Goal: Information Seeking & Learning: Learn about a topic

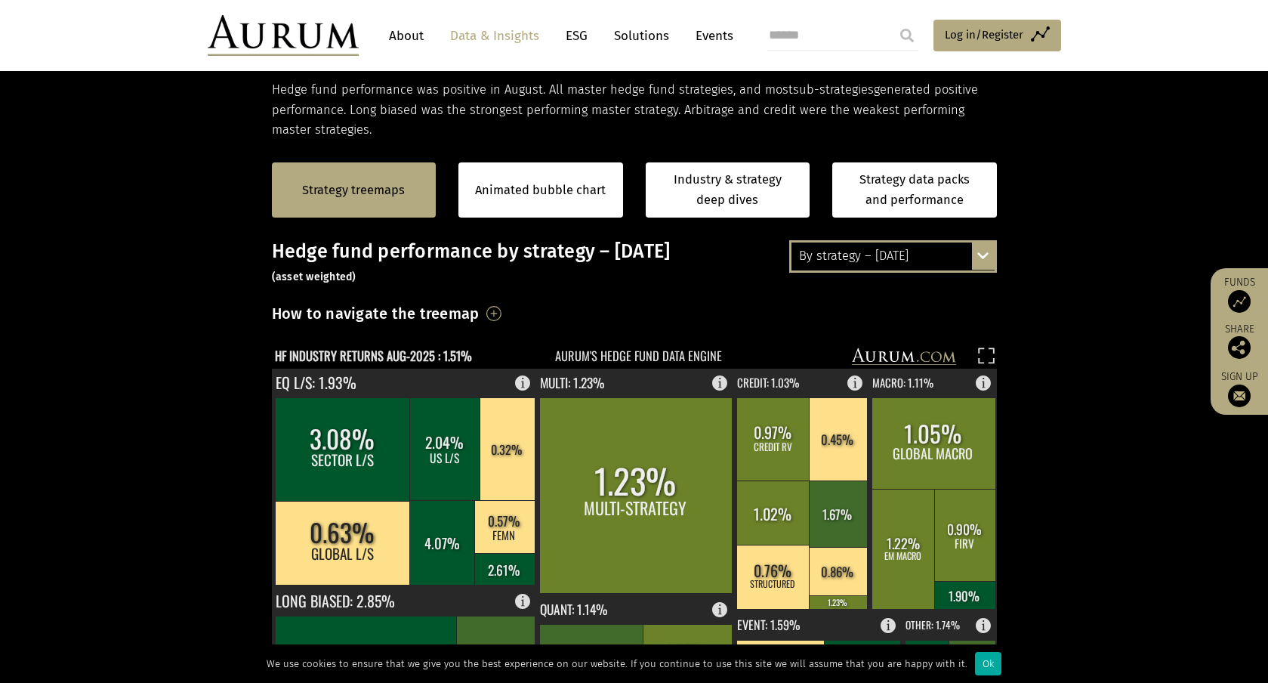
scroll to position [258, 0]
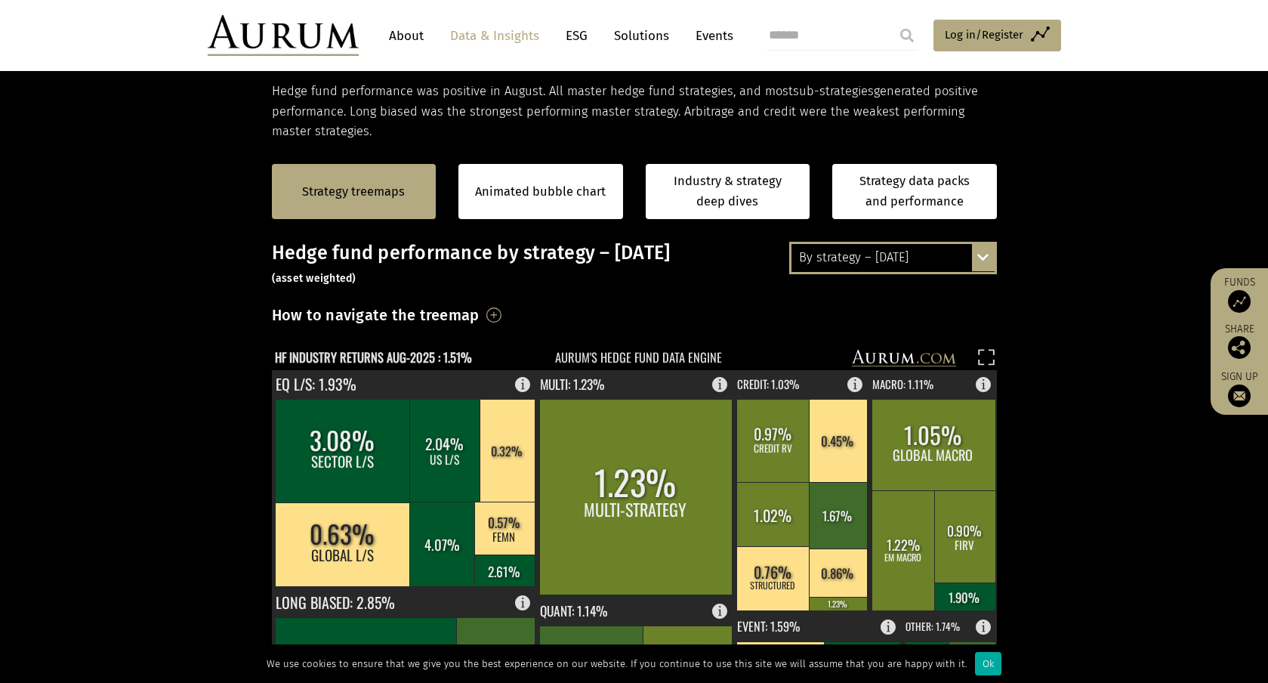
click at [979, 255] on div "By strategy – [DATE] By strategy – [DATE] By strategy – year to date 2016 – [DA…" at bounding box center [893, 258] width 208 height 32
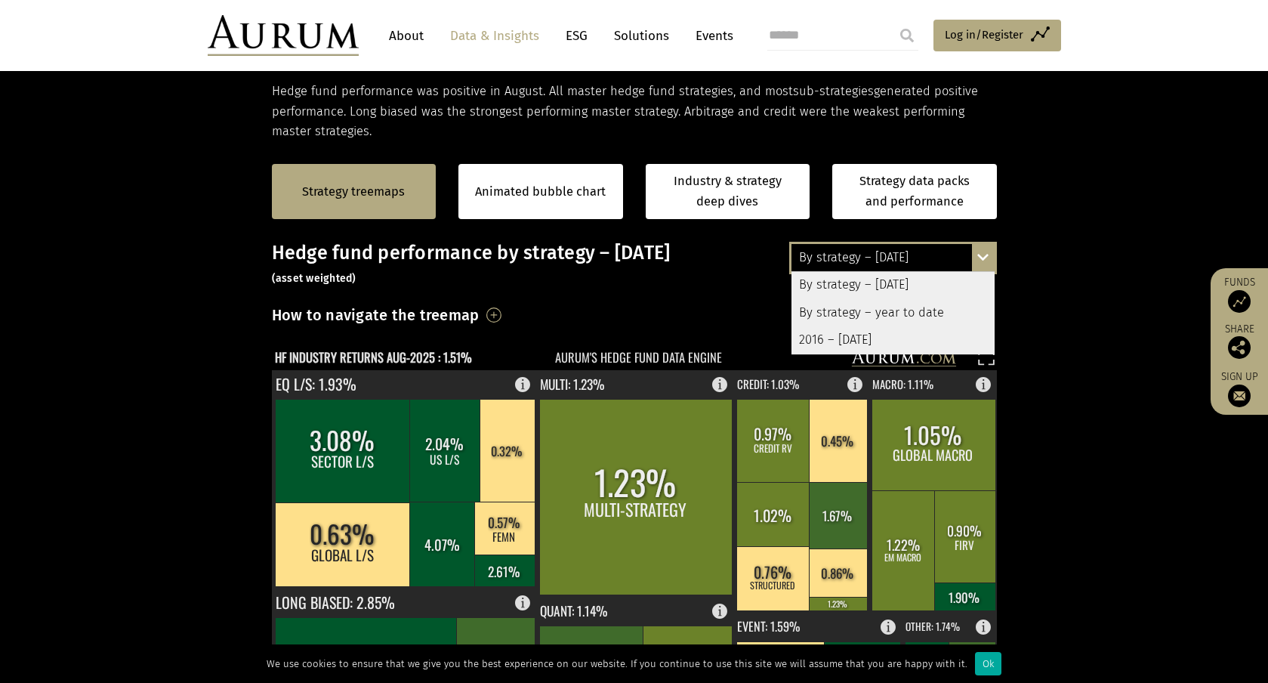
click at [942, 313] on div "By strategy – year to date" at bounding box center [892, 312] width 203 height 27
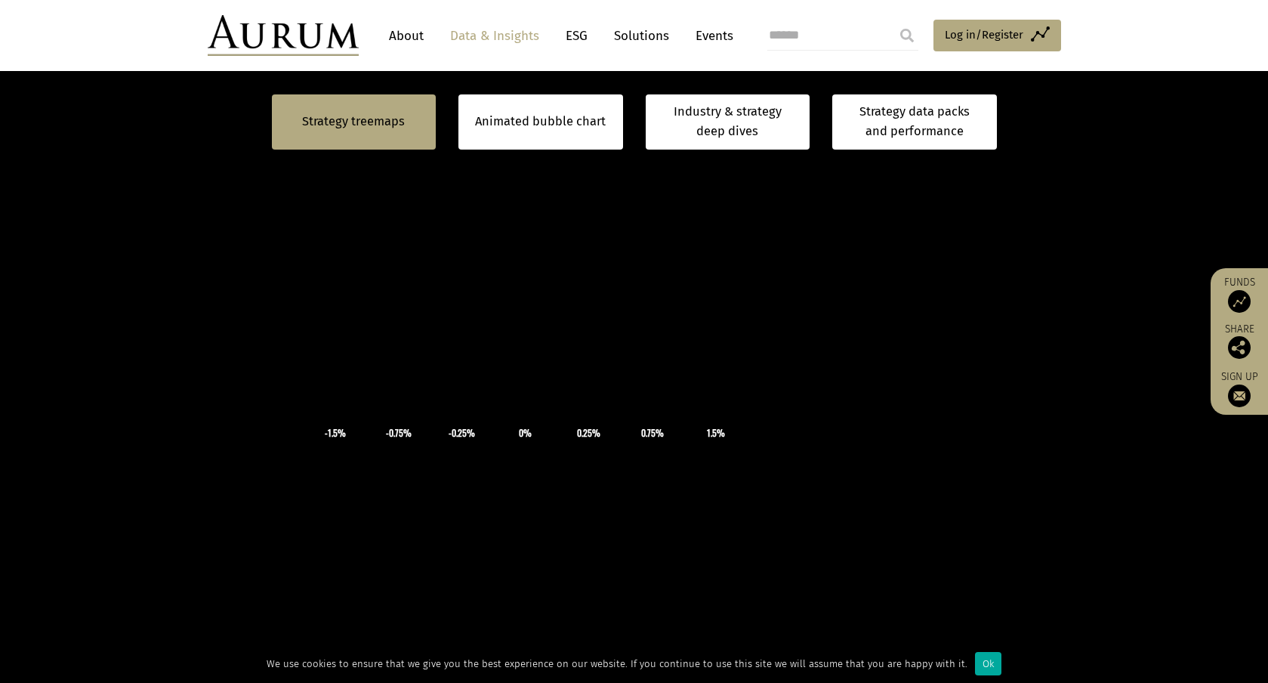
scroll to position [409, 0]
click at [630, 325] on icon "×" at bounding box center [525, 367] width 227 height 113
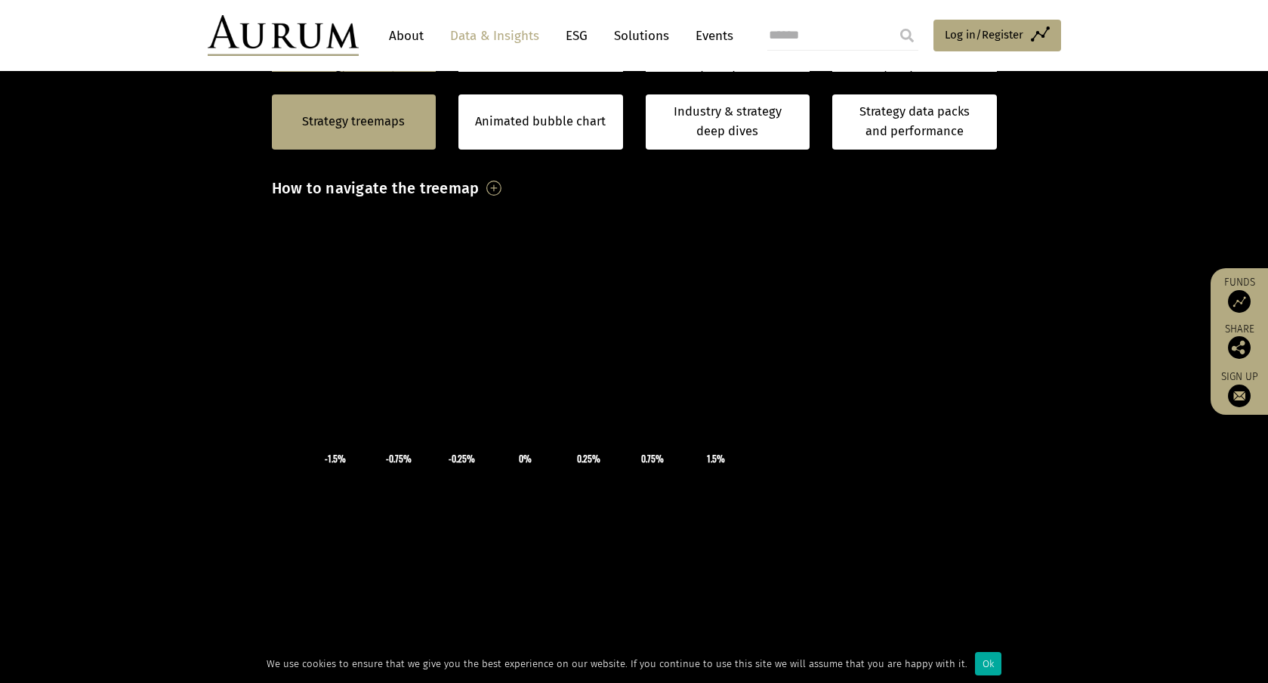
scroll to position [387, 0]
click at [977, 660] on div "Ok" at bounding box center [988, 663] width 26 height 23
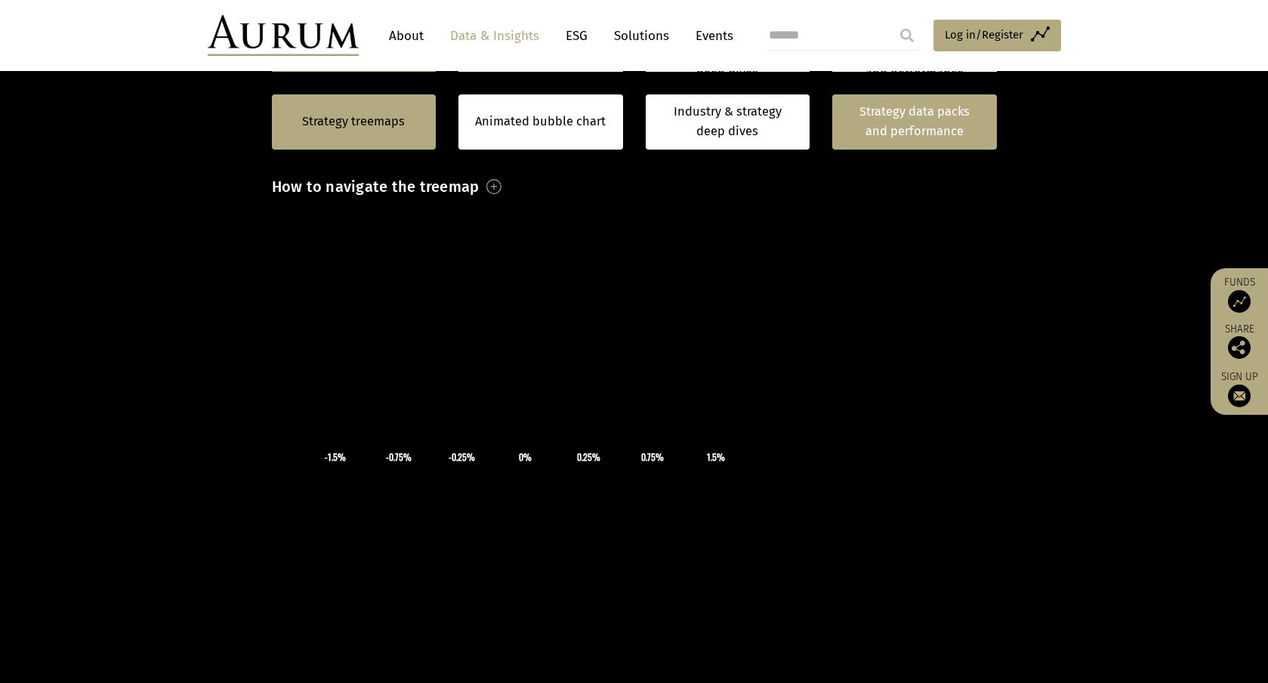
click at [910, 111] on link "Strategy data packs and performance" at bounding box center [914, 121] width 165 height 55
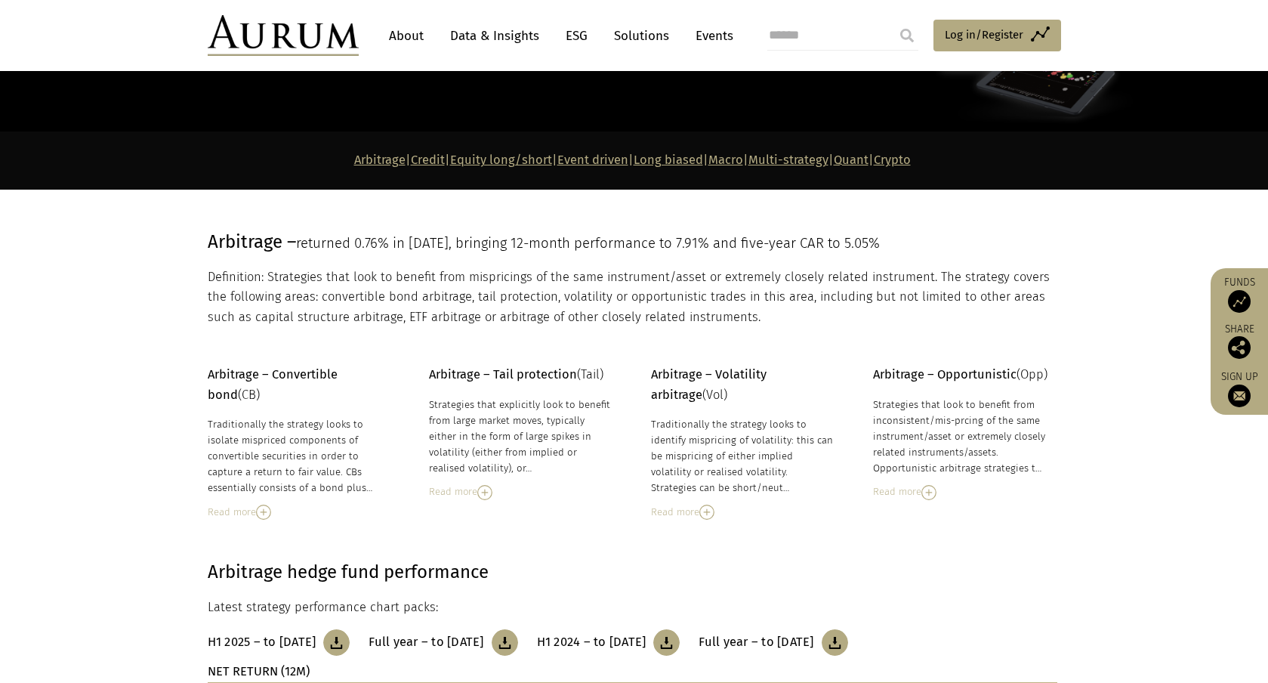
scroll to position [137, 0]
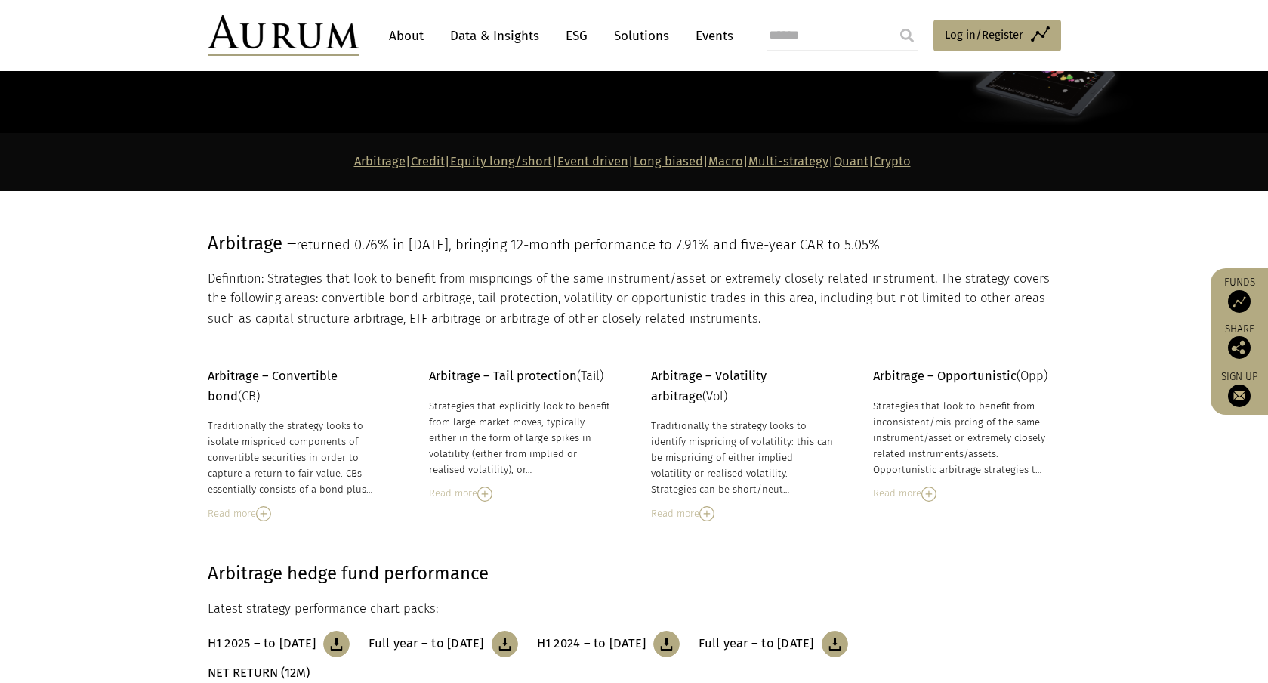
click at [467, 162] on link "Equity long/short" at bounding box center [501, 161] width 102 height 14
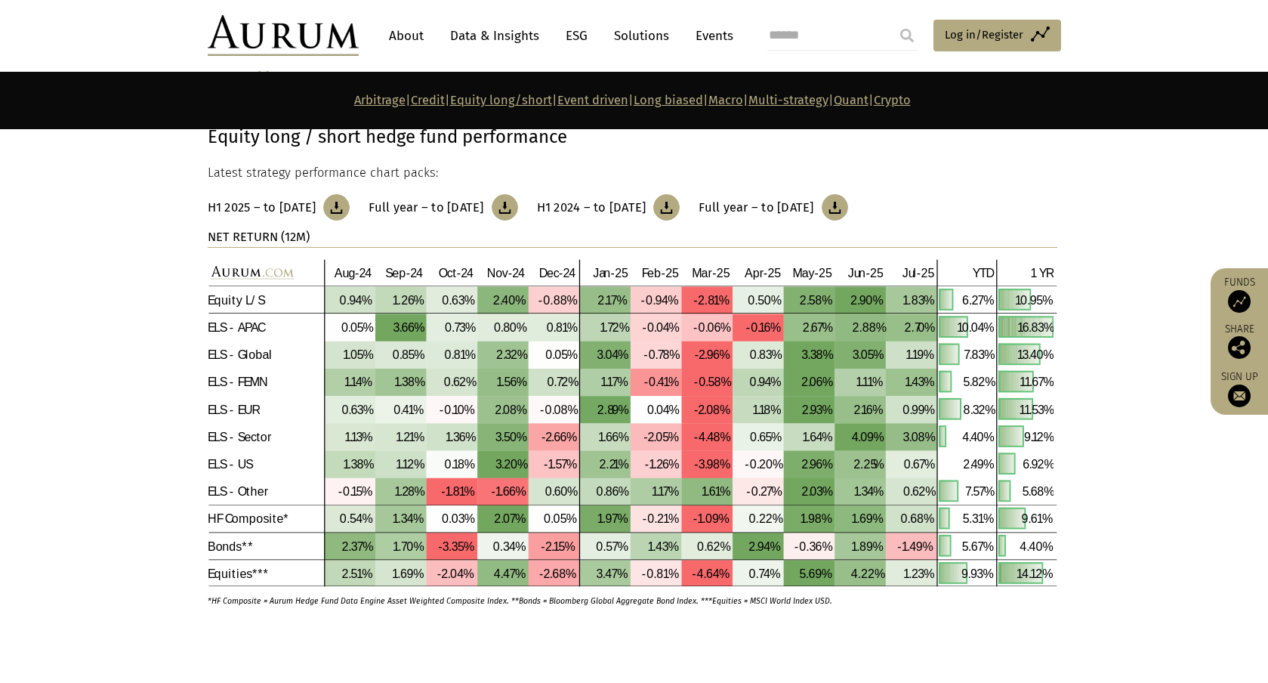
scroll to position [2750, 0]
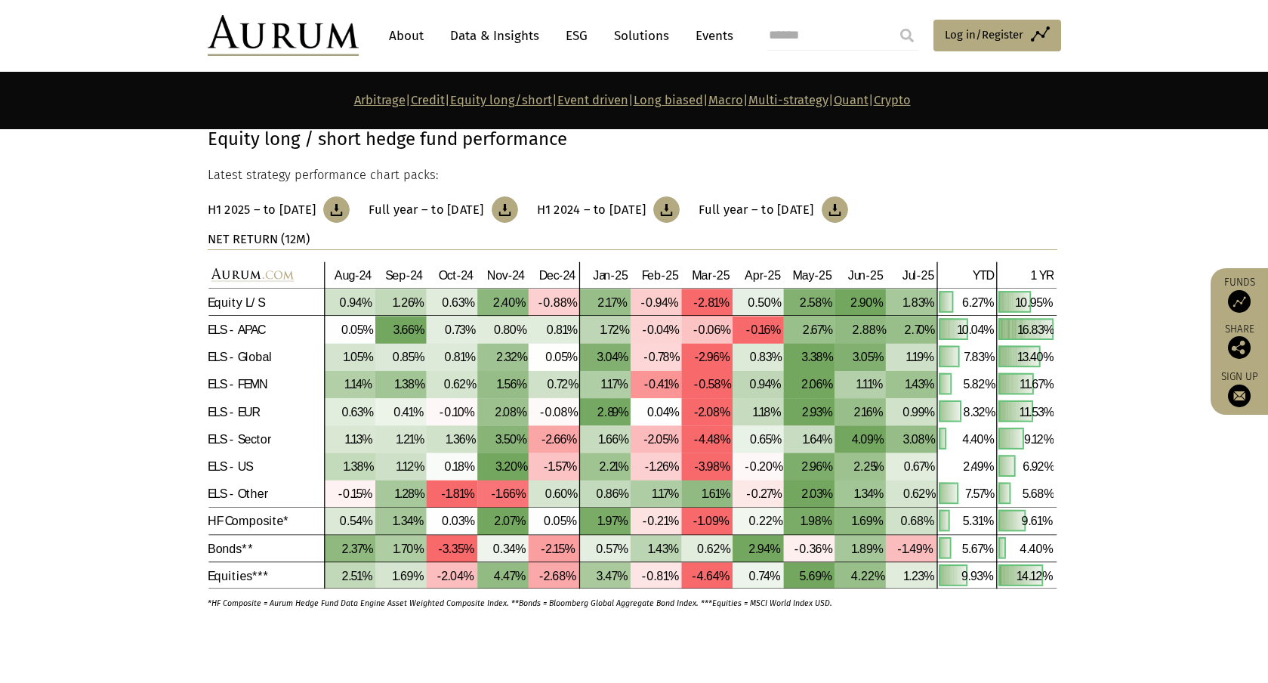
click at [741, 99] on link "Macro" at bounding box center [725, 100] width 35 height 14
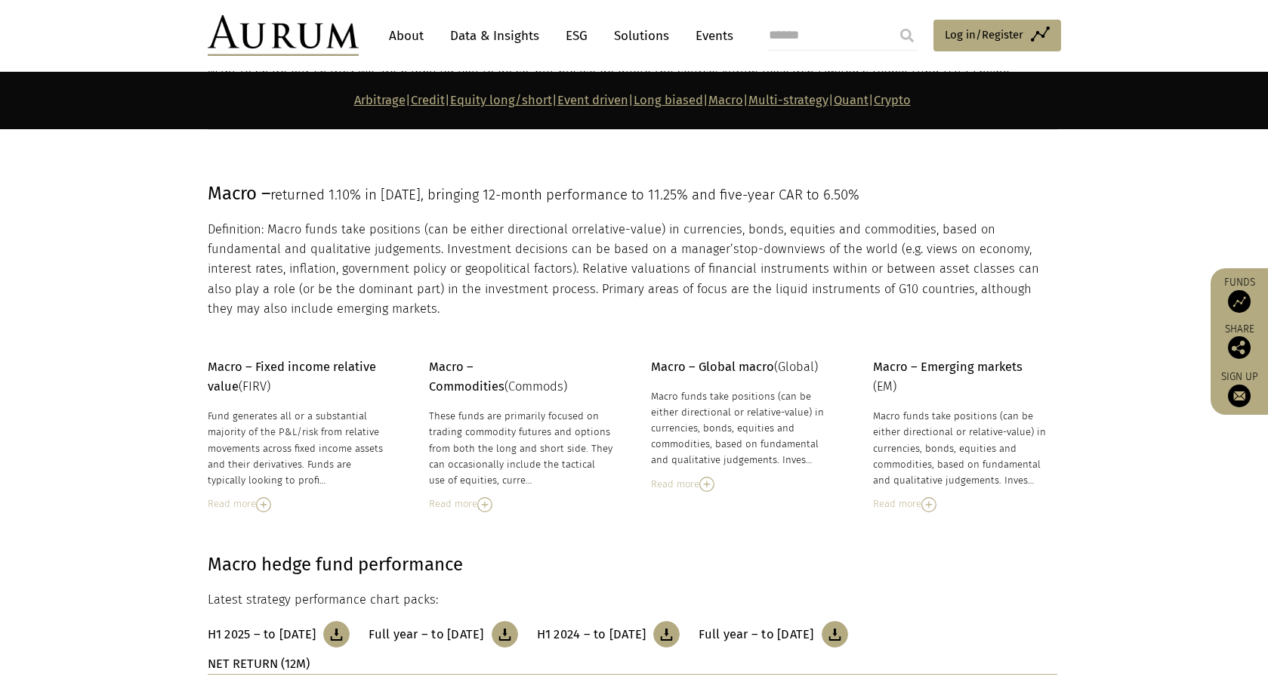
scroll to position [5012, 0]
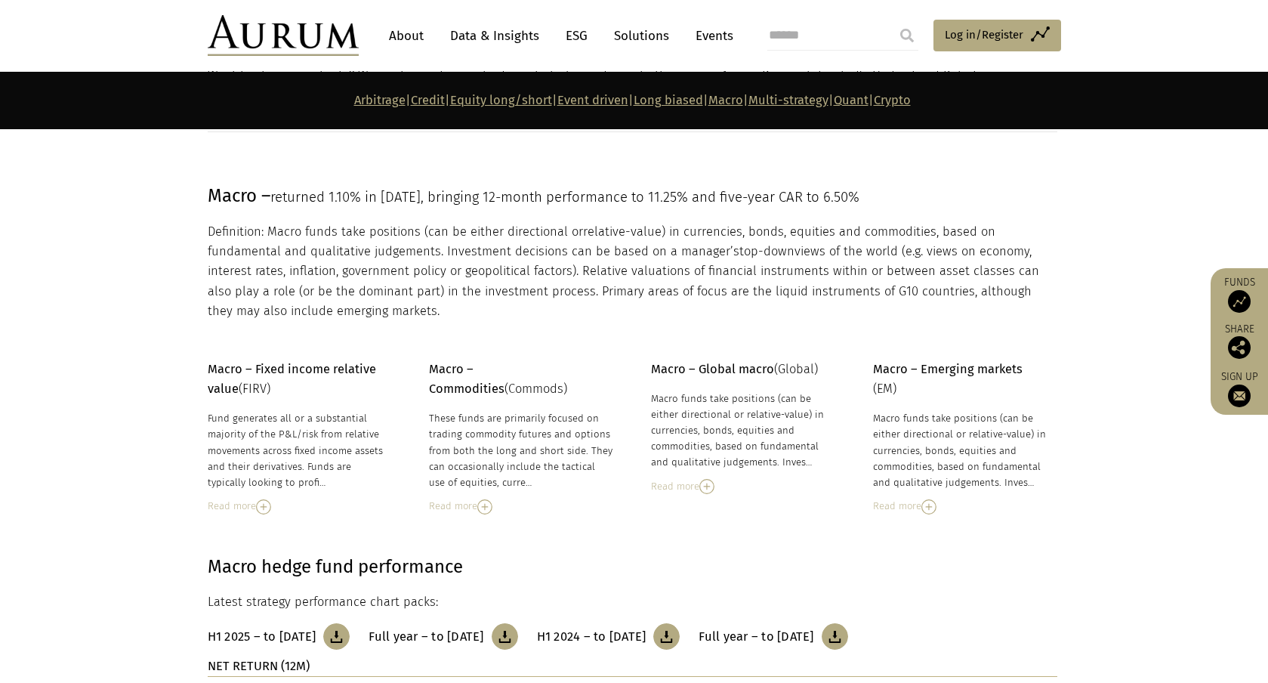
click at [814, 96] on link "Multi-strategy" at bounding box center [788, 100] width 80 height 14
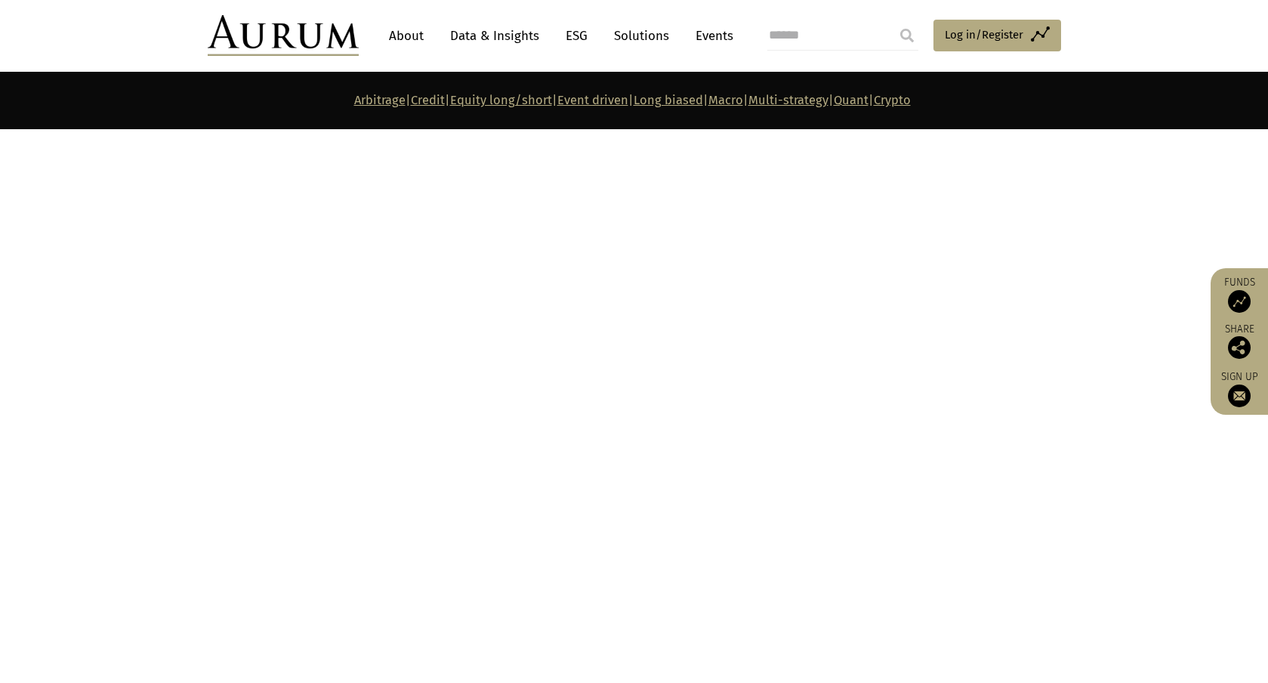
scroll to position [5967, 0]
click at [814, 102] on link "Multi-strategy" at bounding box center [788, 100] width 80 height 14
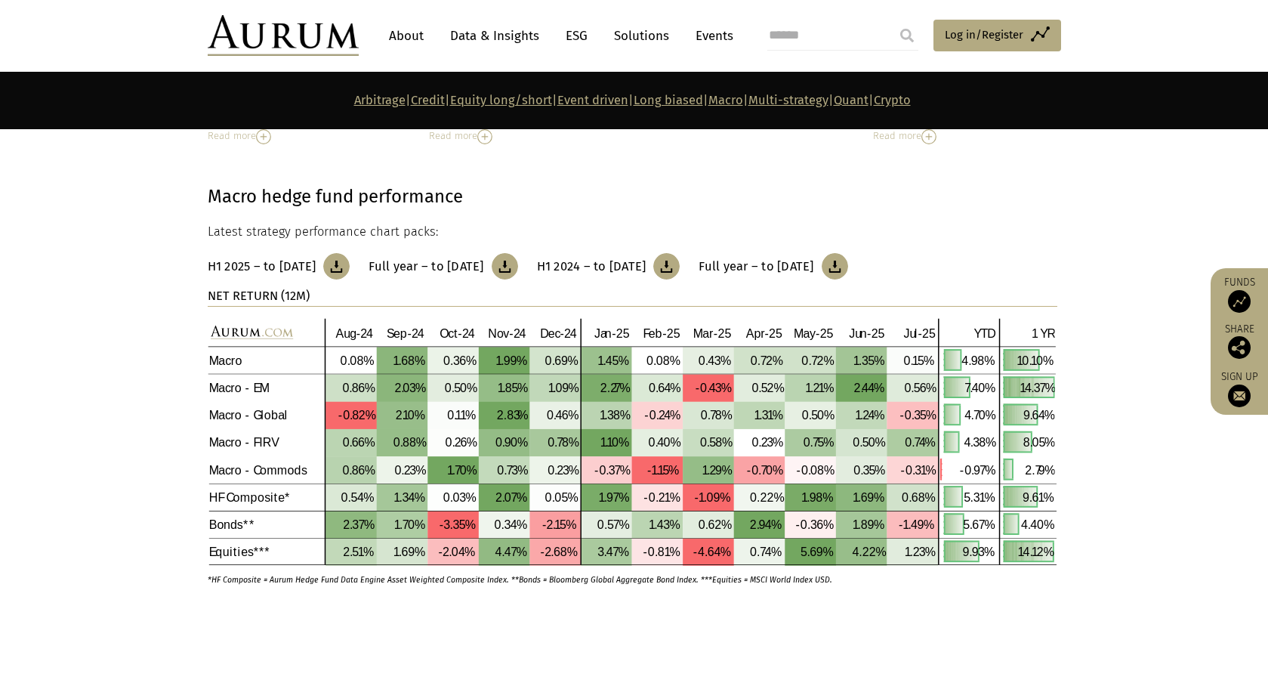
scroll to position [5385, 0]
